Goal: Task Accomplishment & Management: Manage account settings

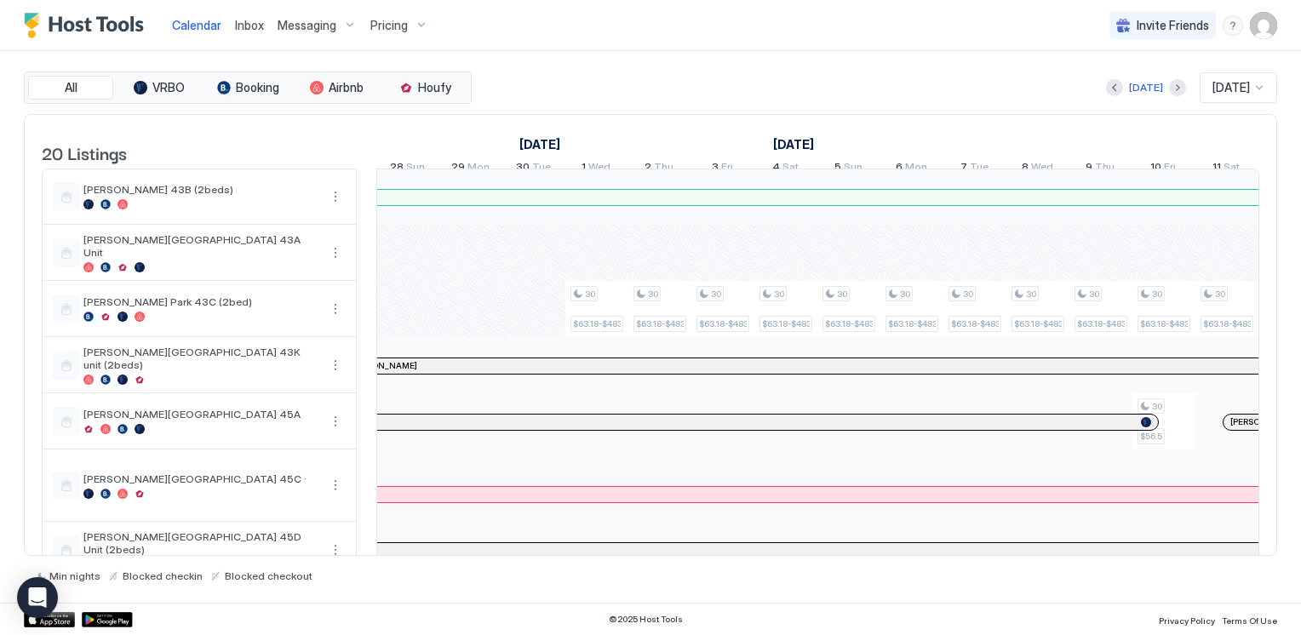
scroll to position [0, 946]
click at [1262, 26] on img "User profile" at bounding box center [1263, 25] width 27 height 27
click at [1150, 92] on div "Settings" at bounding box center [1168, 96] width 216 height 30
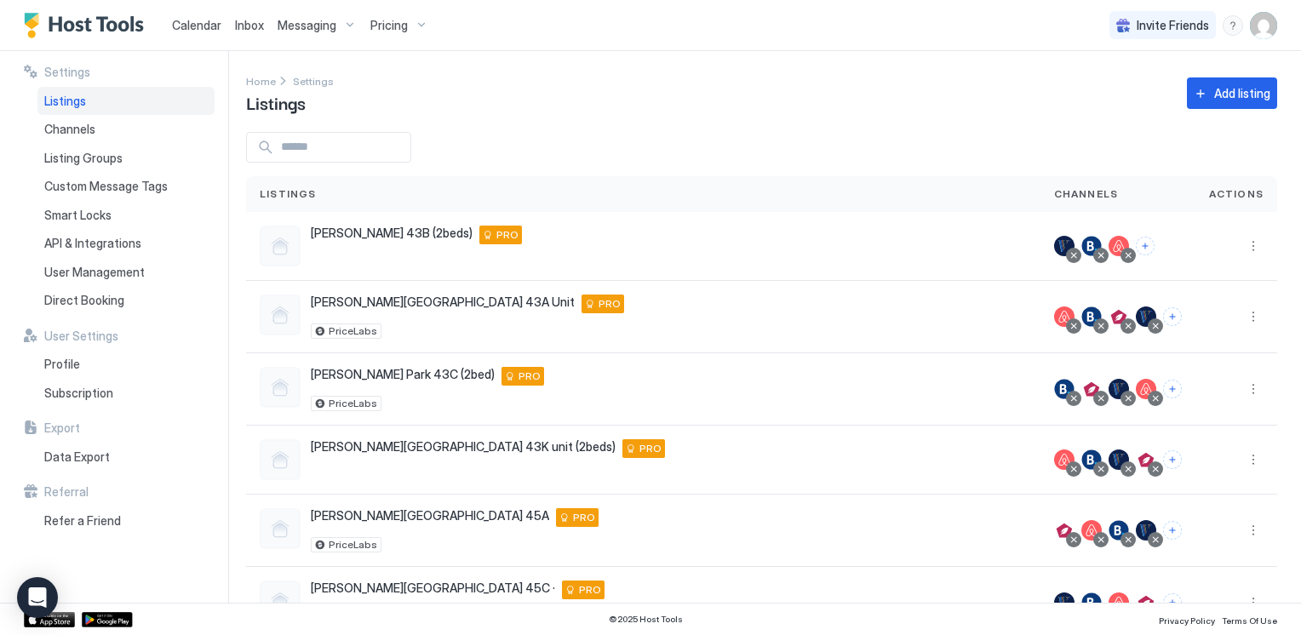
click at [314, 157] on input "Input Field" at bounding box center [342, 147] width 136 height 29
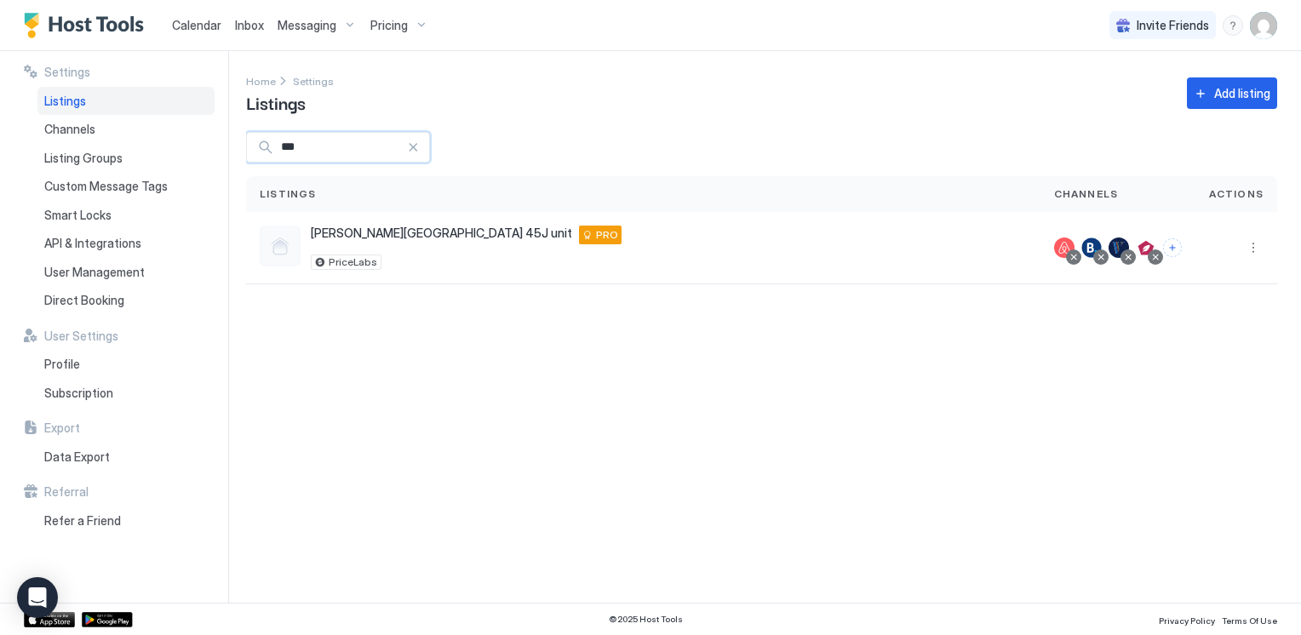
type input "***"
click at [1076, 258] on div at bounding box center [1073, 257] width 9 height 9
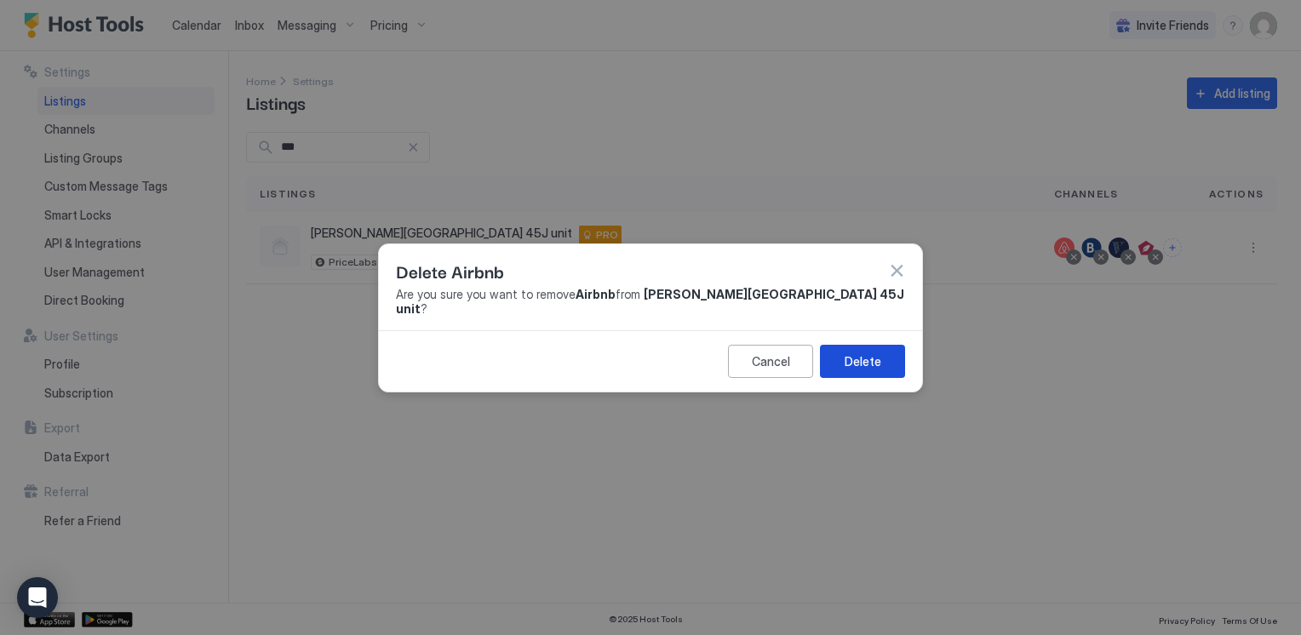
click at [894, 352] on button "Delete" at bounding box center [862, 361] width 85 height 33
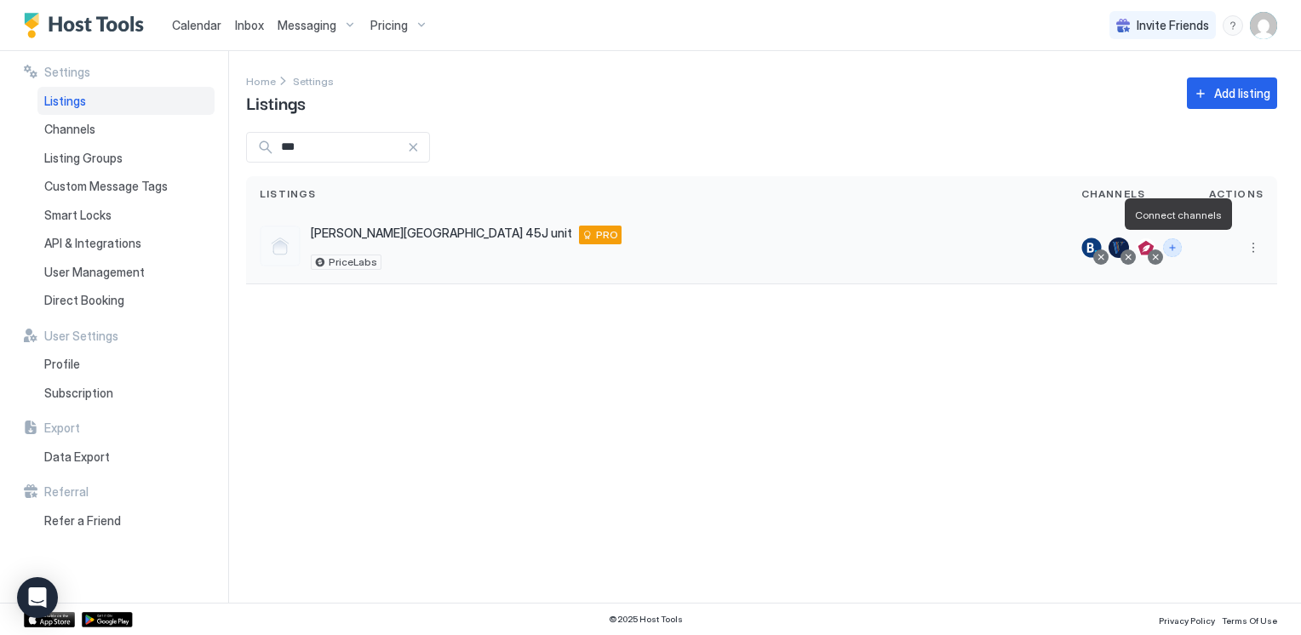
click at [1178, 246] on button "Connect channels" at bounding box center [1172, 247] width 19 height 19
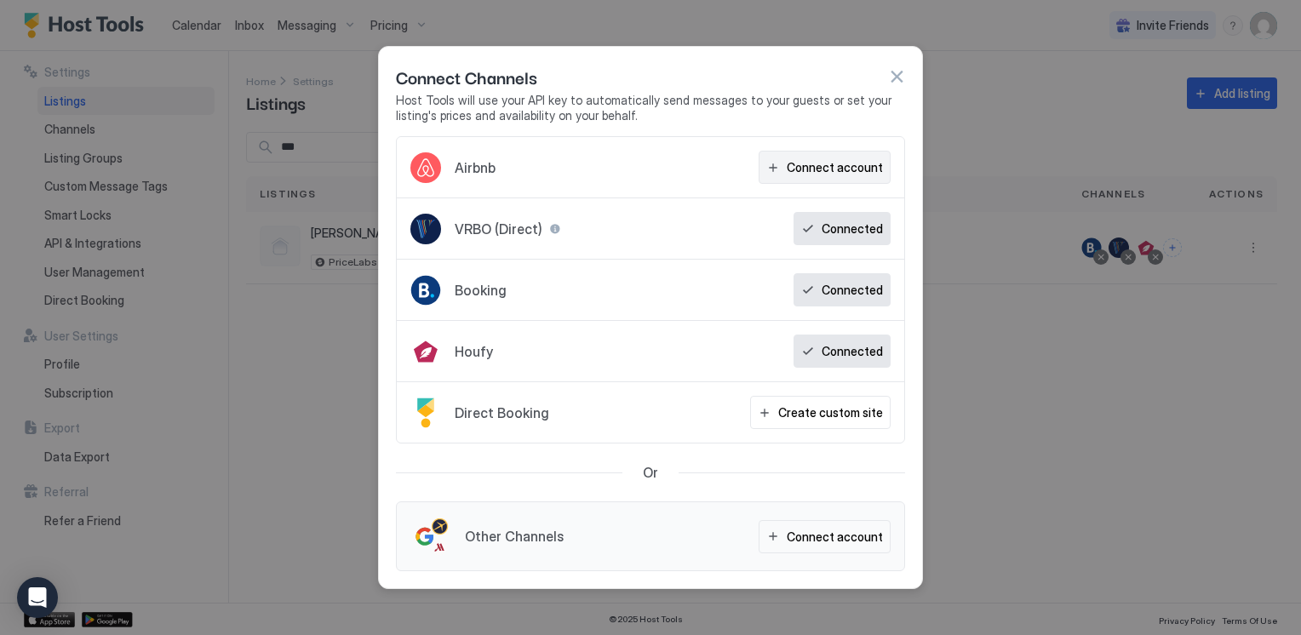
click at [851, 165] on div "Connect account" at bounding box center [835, 167] width 96 height 18
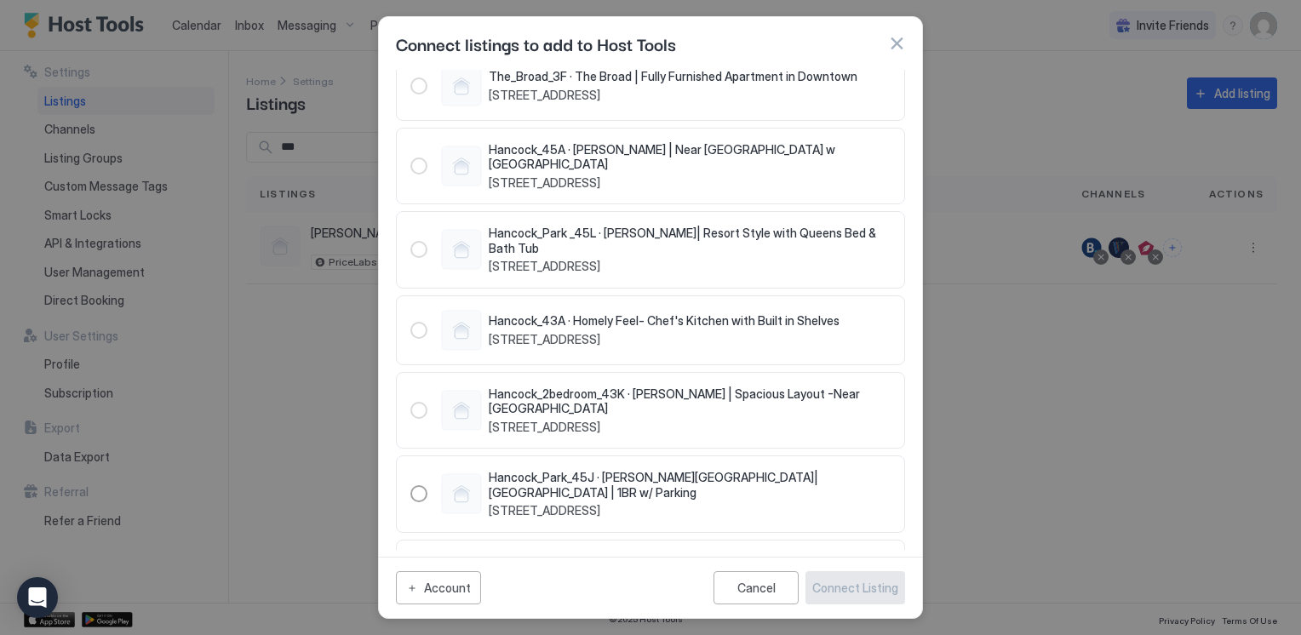
scroll to position [1447, 0]
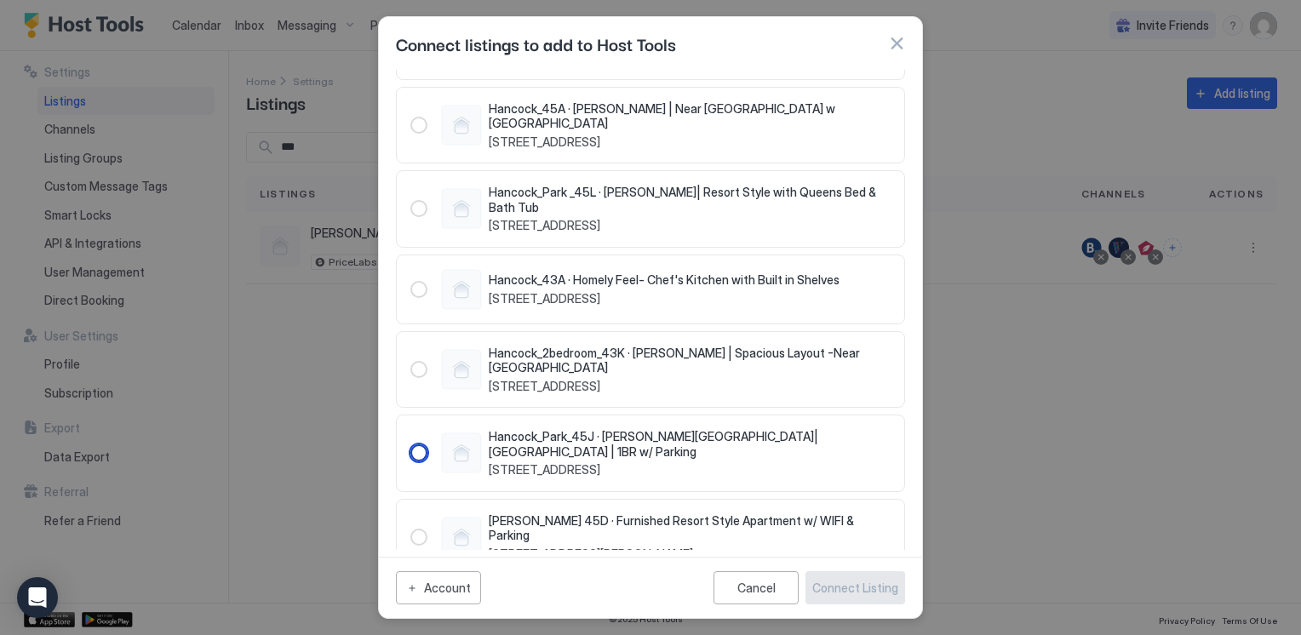
click at [416, 444] on div "1127530455627217831" at bounding box center [418, 452] width 17 height 17
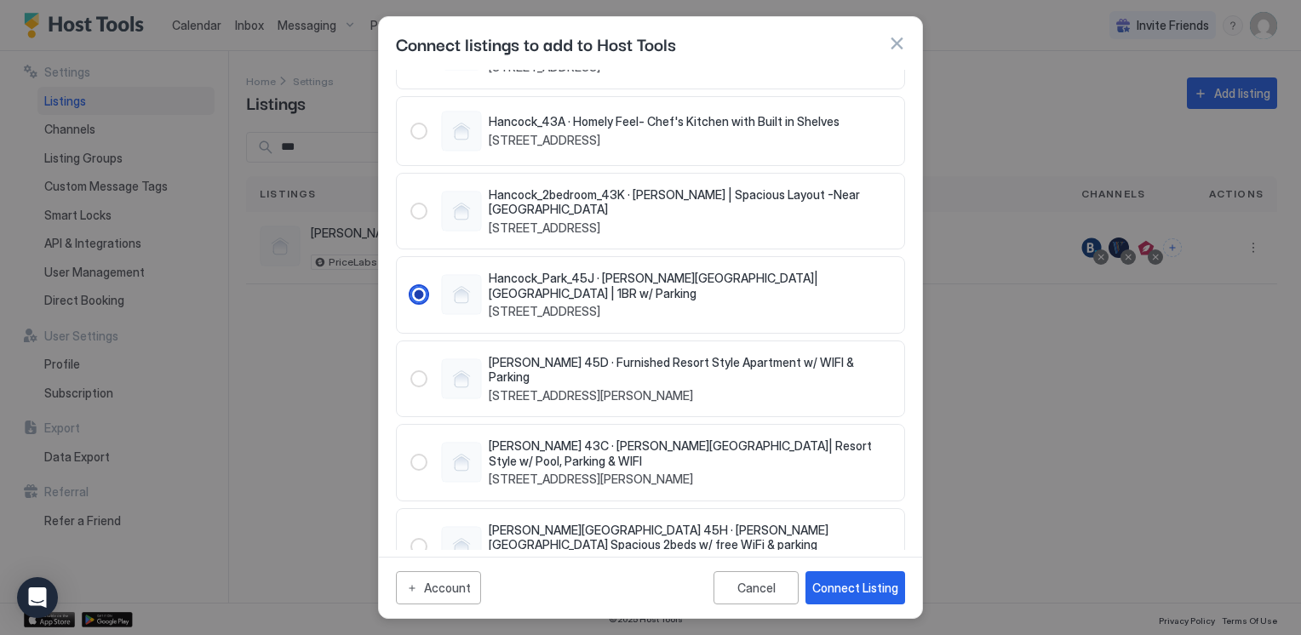
scroll to position [1618, 0]
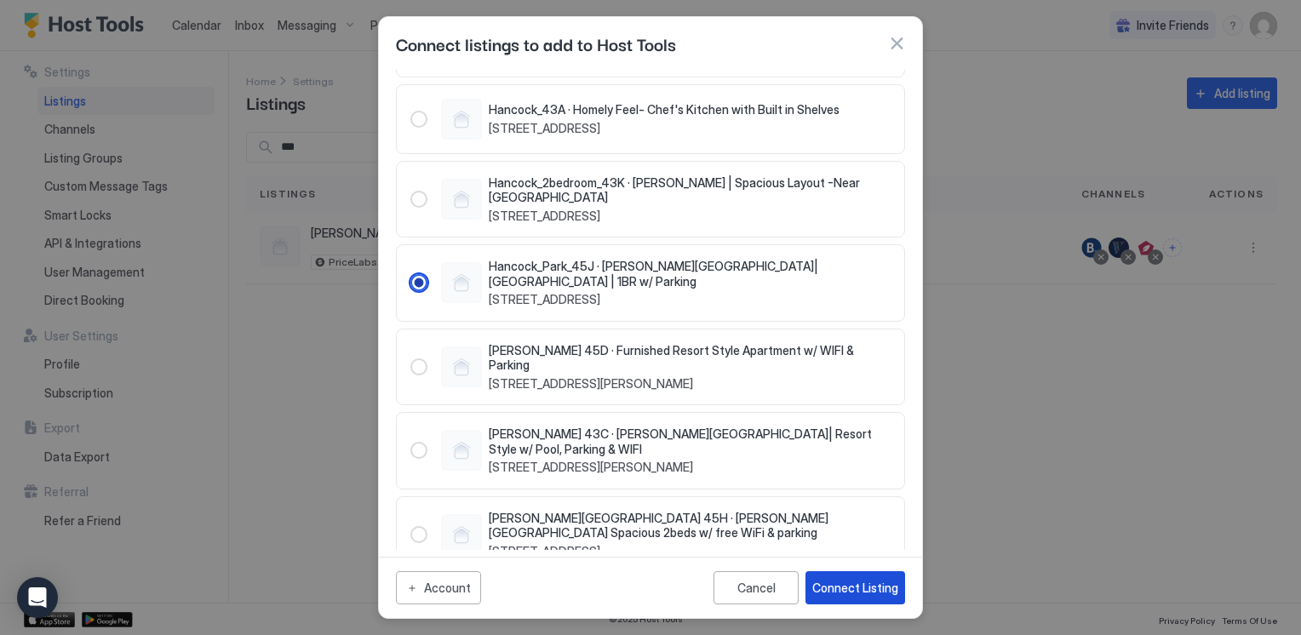
click at [840, 591] on div "Connect Listing" at bounding box center [855, 588] width 86 height 18
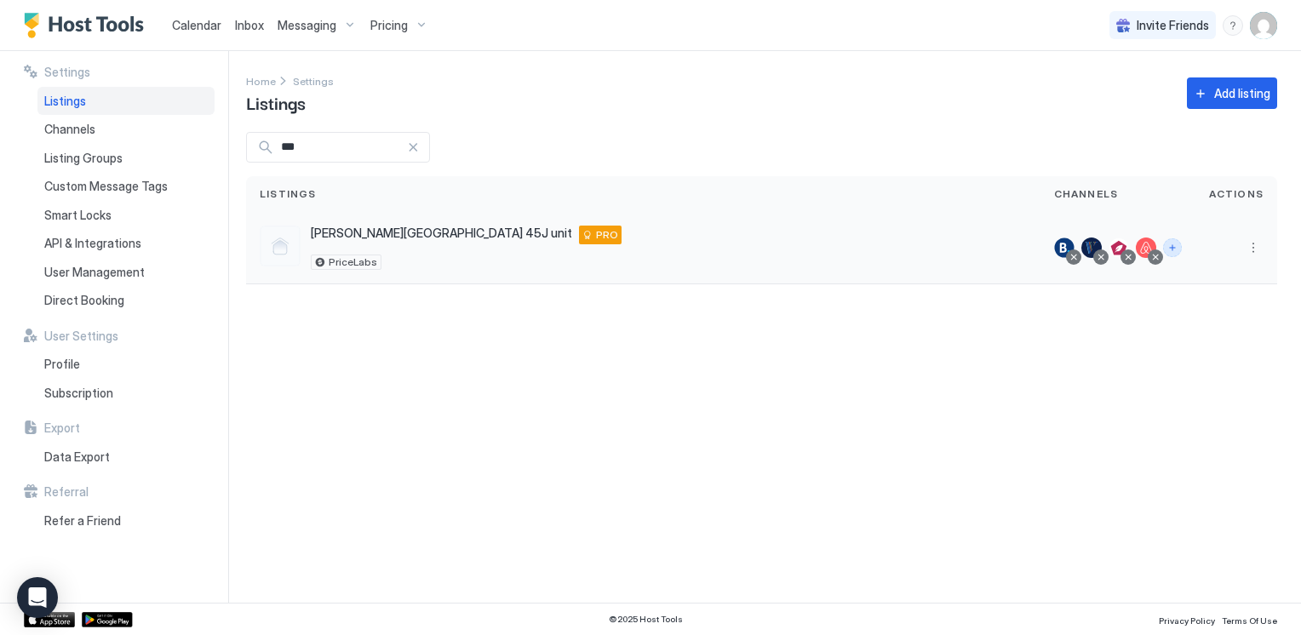
click at [1178, 252] on button "Connect channels" at bounding box center [1172, 247] width 19 height 19
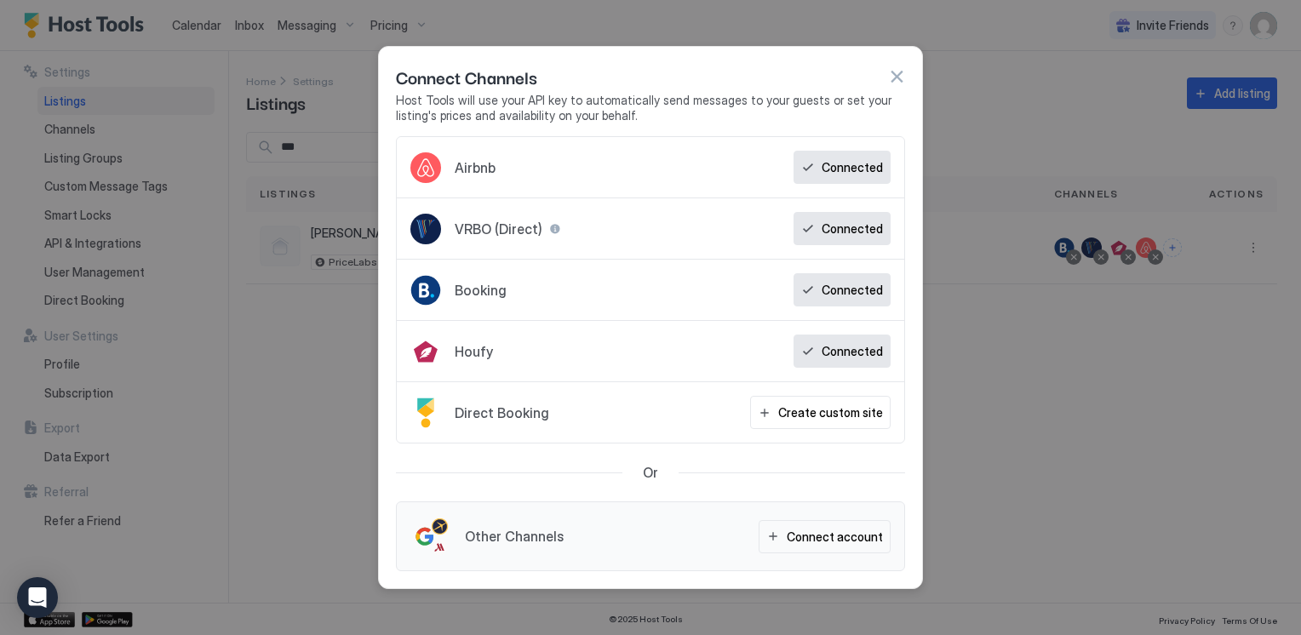
click at [900, 77] on button "button" at bounding box center [896, 76] width 17 height 17
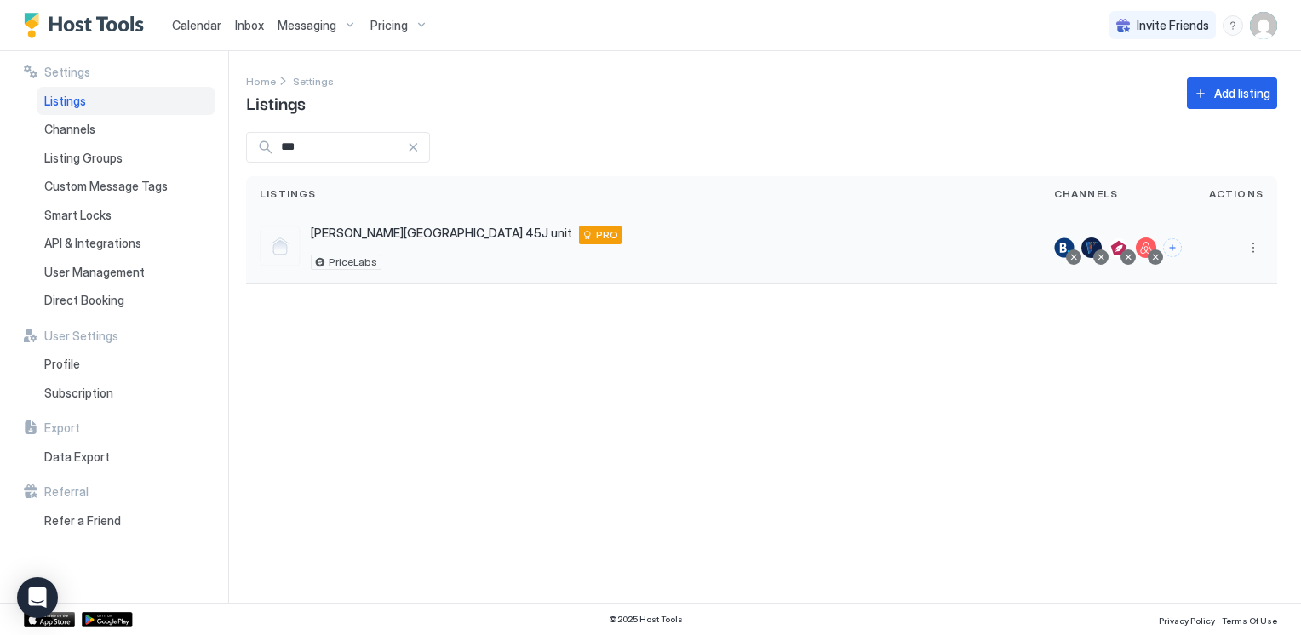
click at [1159, 258] on div at bounding box center [1155, 257] width 9 height 9
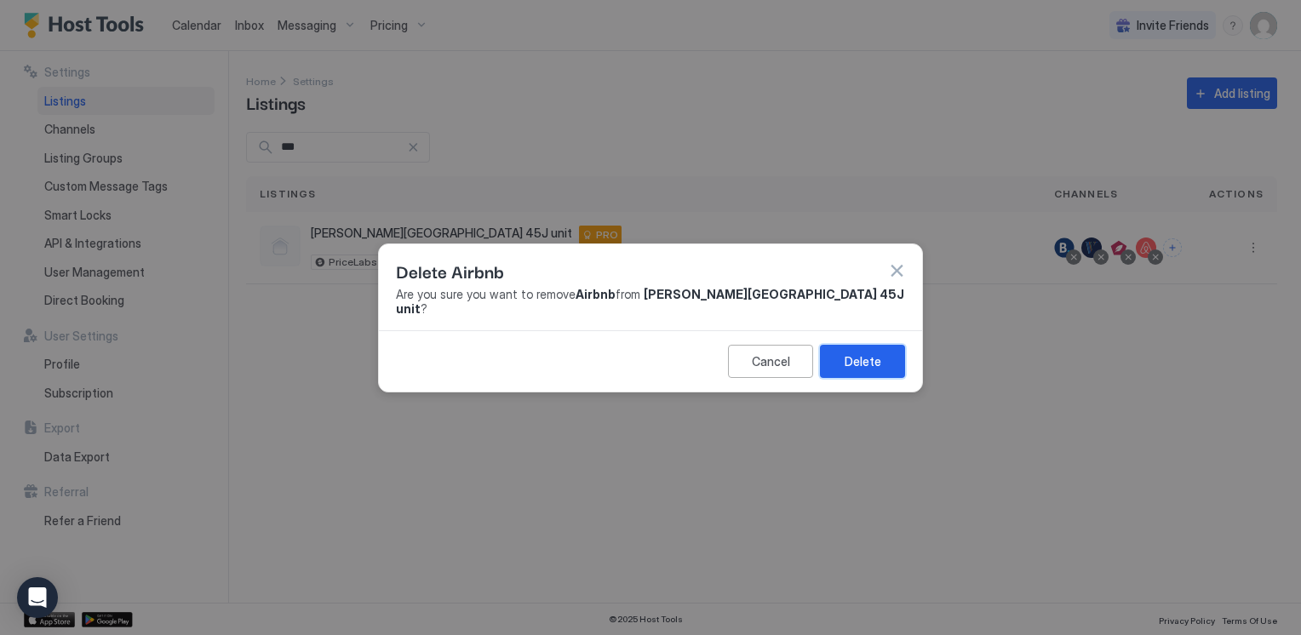
click at [857, 352] on div "Delete" at bounding box center [863, 361] width 37 height 18
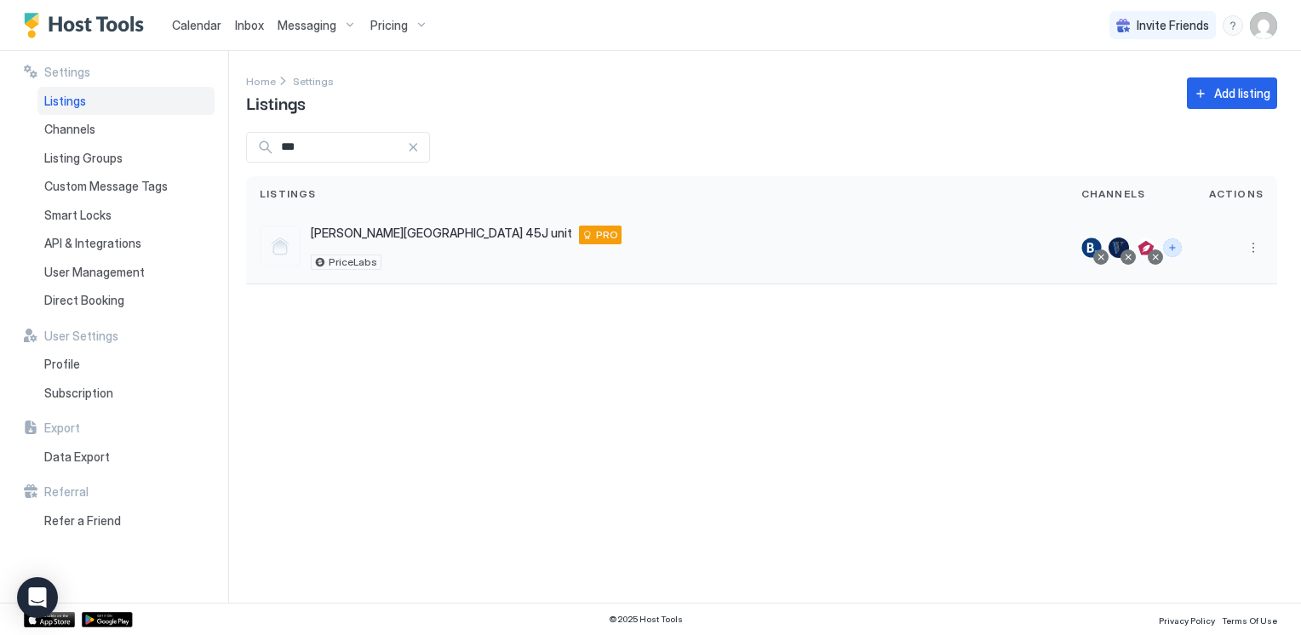
click at [1173, 246] on button "Connect channels" at bounding box center [1172, 247] width 19 height 19
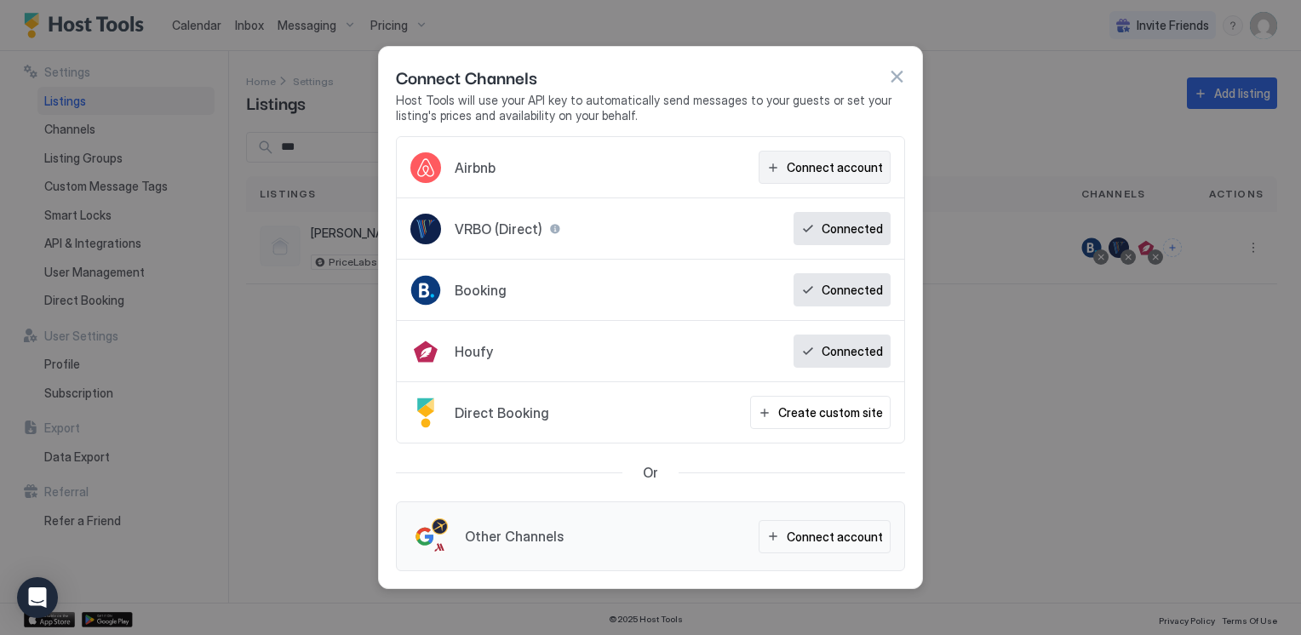
click at [834, 170] on div "Connect account" at bounding box center [835, 167] width 96 height 18
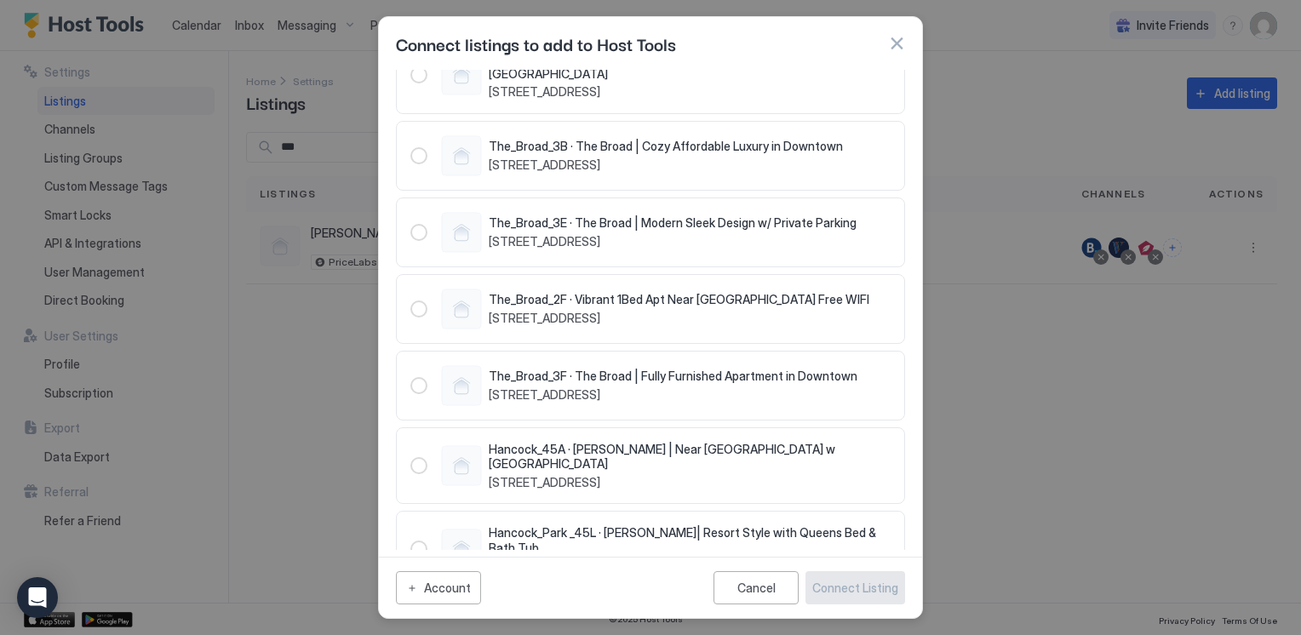
scroll to position [1447, 0]
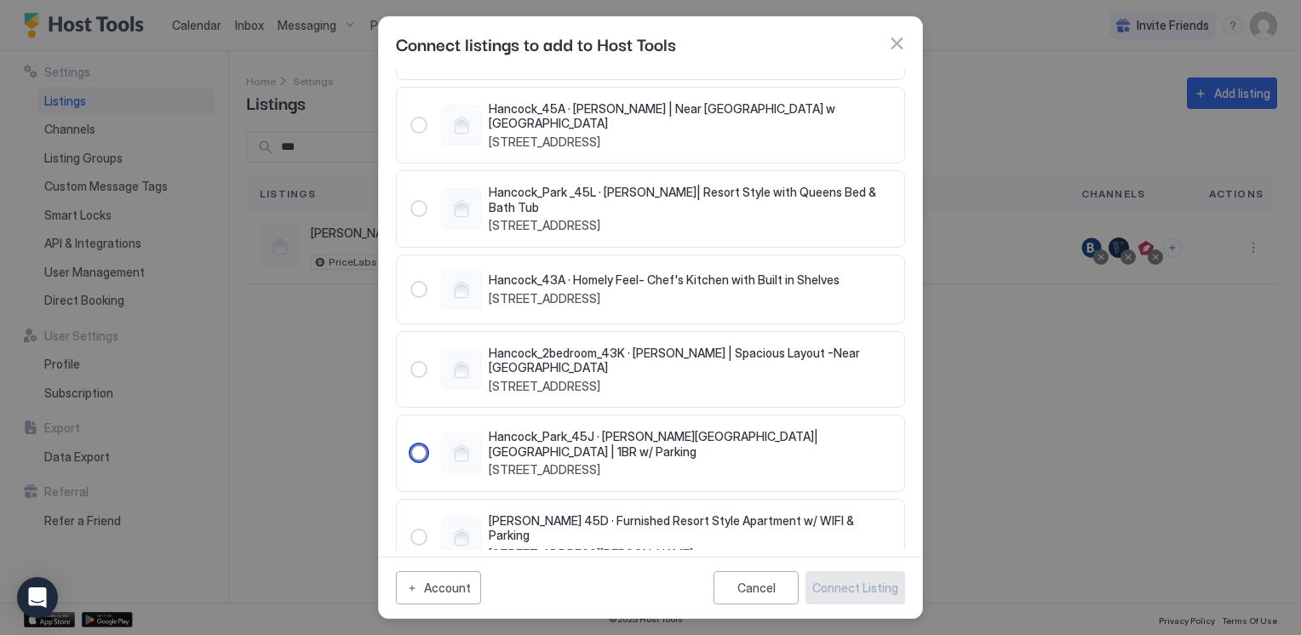
click at [416, 444] on div "1127530455627217831" at bounding box center [418, 452] width 17 height 17
click at [845, 590] on div "Connect Listing" at bounding box center [855, 588] width 86 height 18
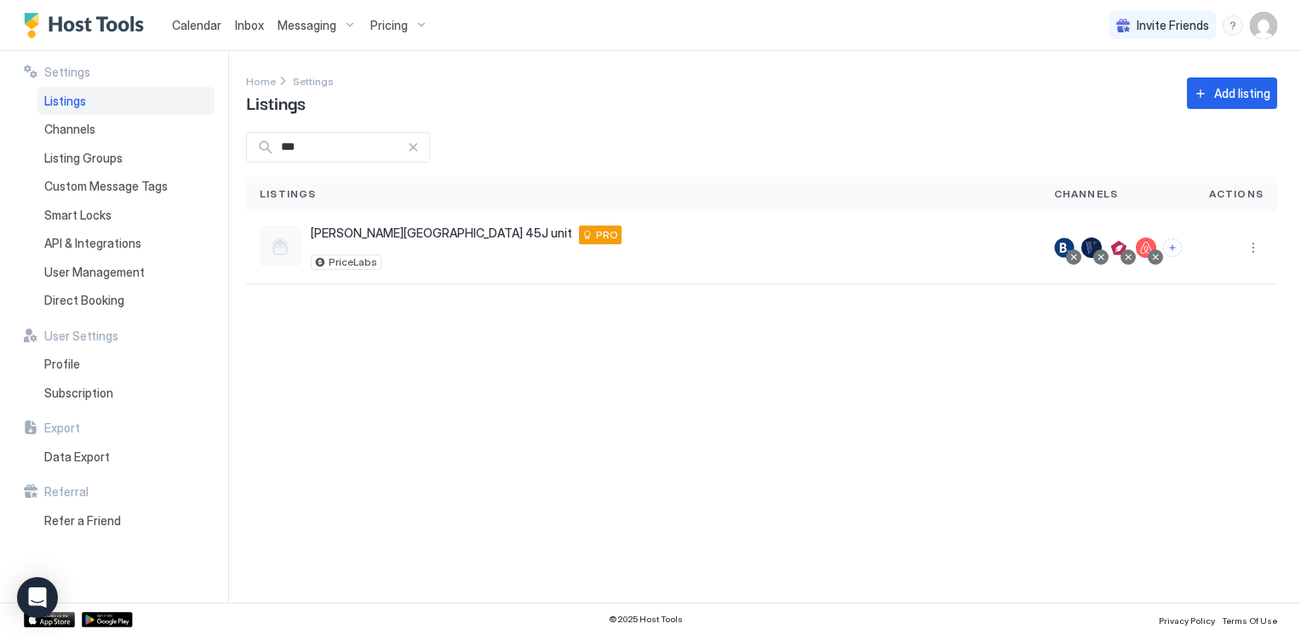
click at [194, 28] on span "Calendar" at bounding box center [196, 25] width 49 height 14
click at [194, 24] on span "Calendar" at bounding box center [196, 25] width 49 height 14
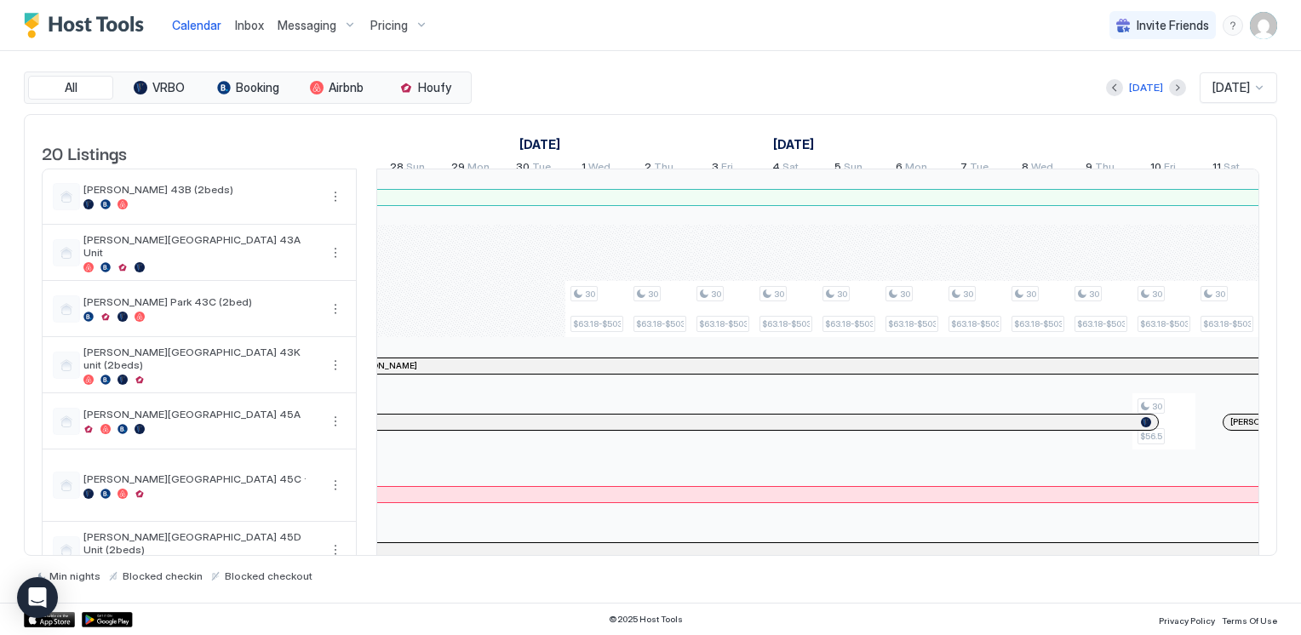
scroll to position [0, 946]
